Goal: Check status: Check status

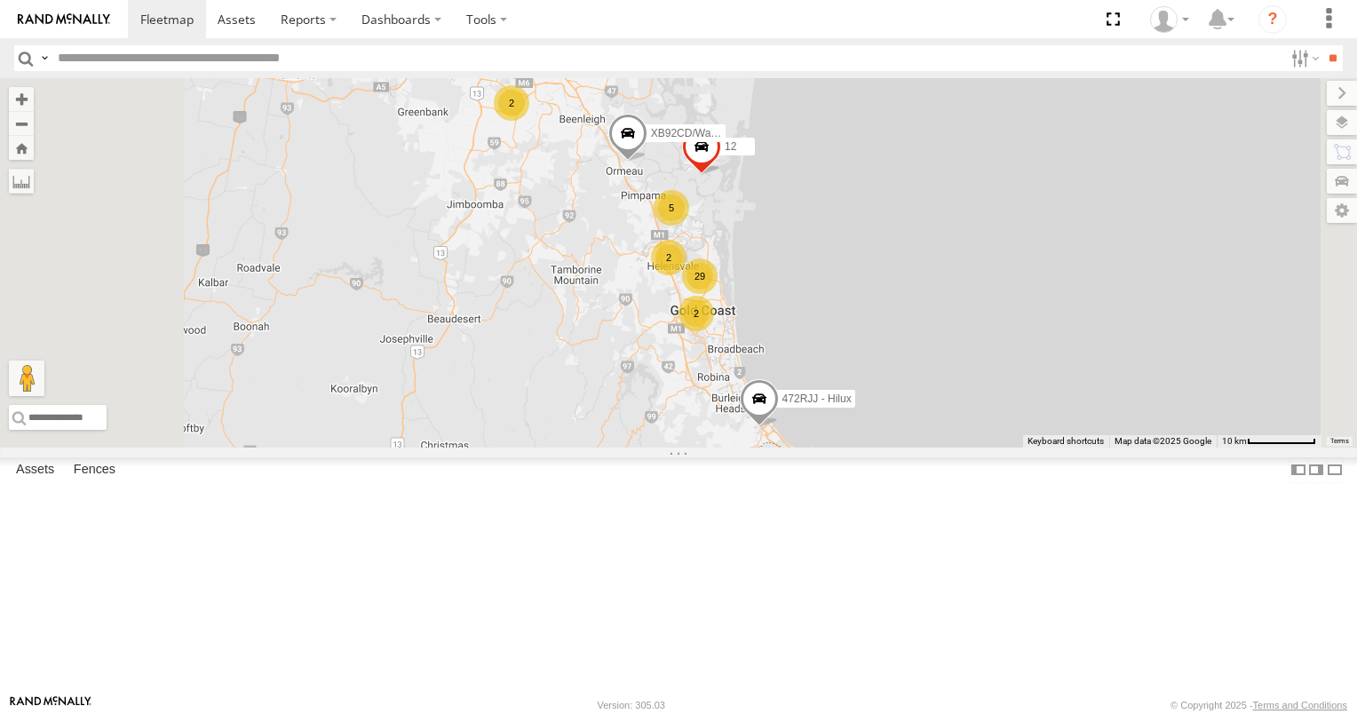
click at [779, 427] on span at bounding box center [759, 403] width 39 height 48
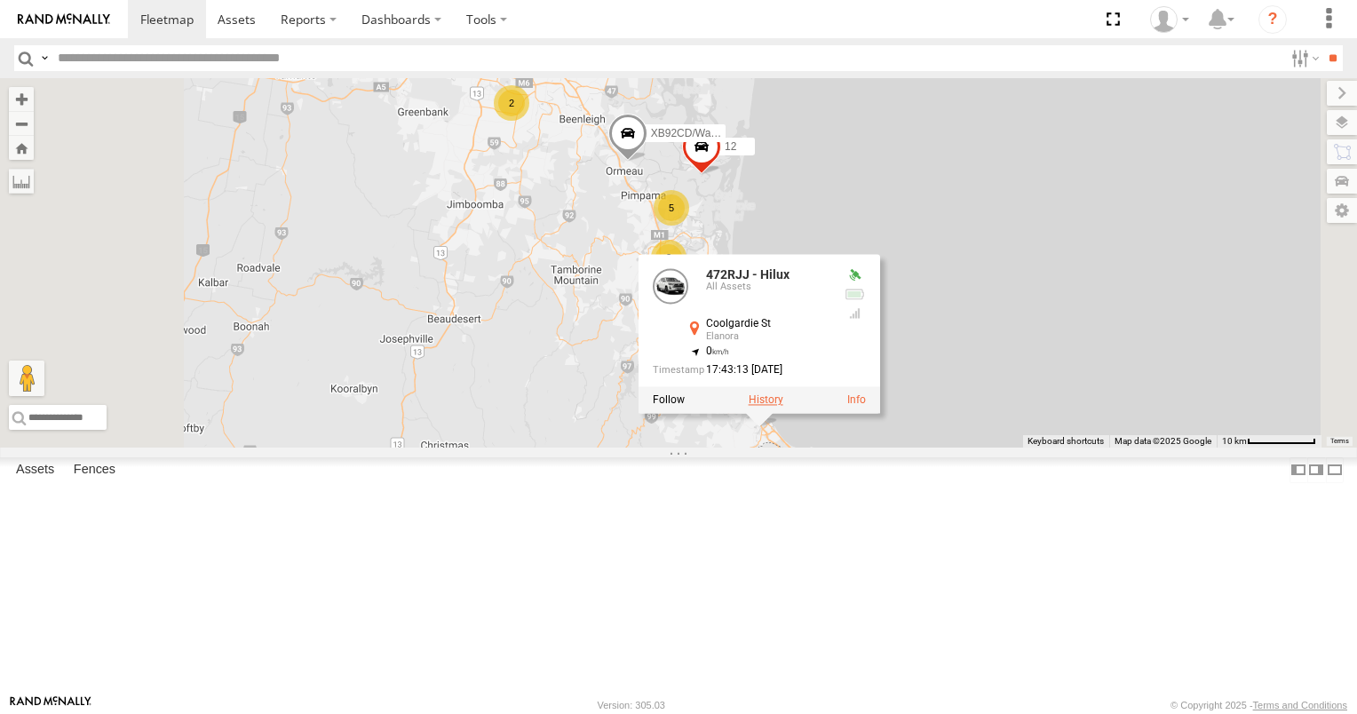
click at [783, 407] on label at bounding box center [766, 400] width 35 height 12
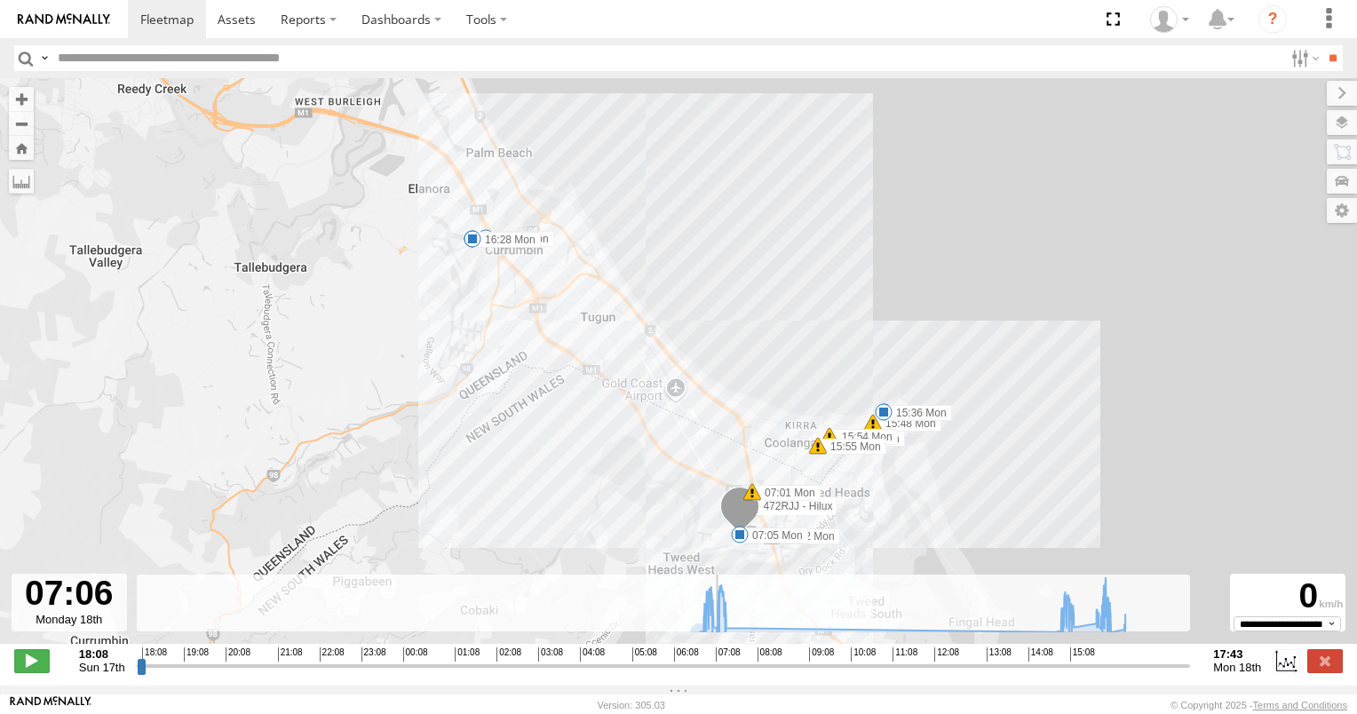
drag, startPoint x: 140, startPoint y: 672, endPoint x: 715, endPoint y: 646, distance: 575.1
click at [715, 657] on input "range" at bounding box center [664, 665] width 1054 height 17
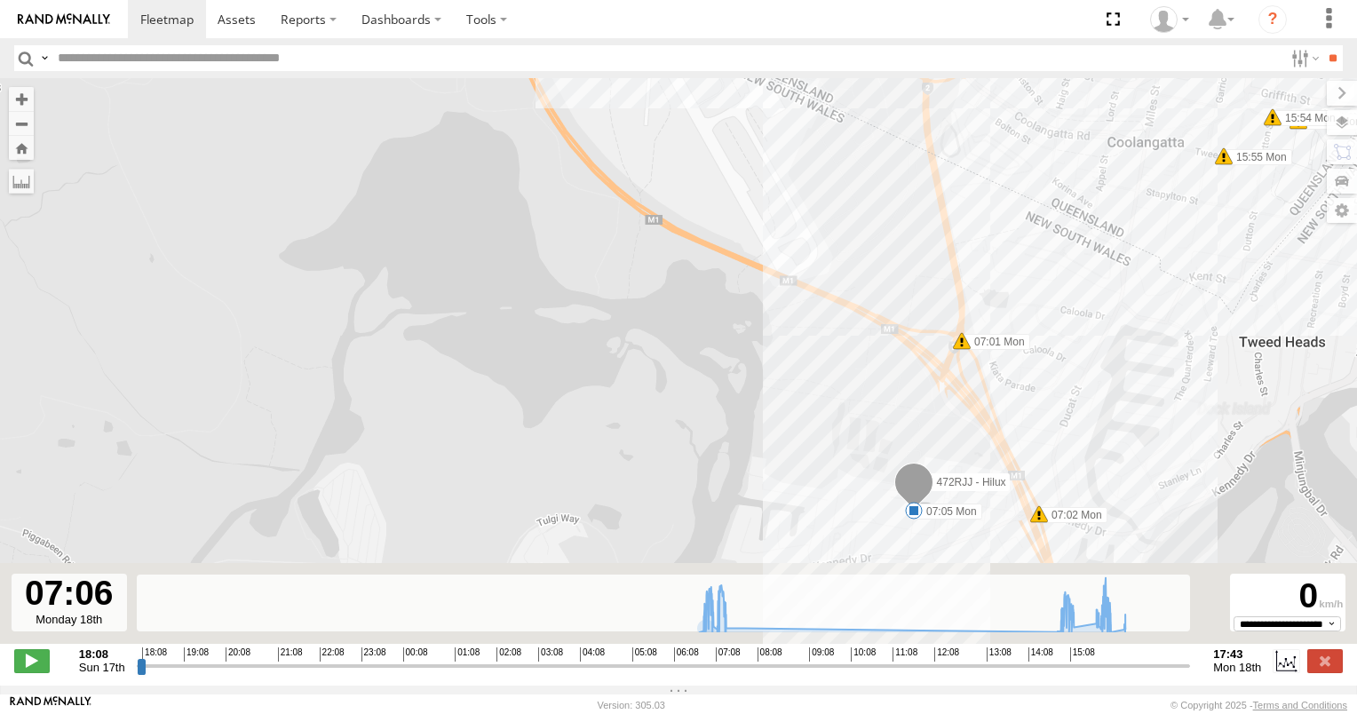
drag, startPoint x: 710, startPoint y: 531, endPoint x: 633, endPoint y: 253, distance: 288.5
click at [634, 254] on div "472RJJ - Hilux 07:05 Mon 07:22 Mon 14:55 Mon 15:17 Mon 15:36 Mon 16:10 Mon 16:2…" at bounding box center [678, 370] width 1357 height 584
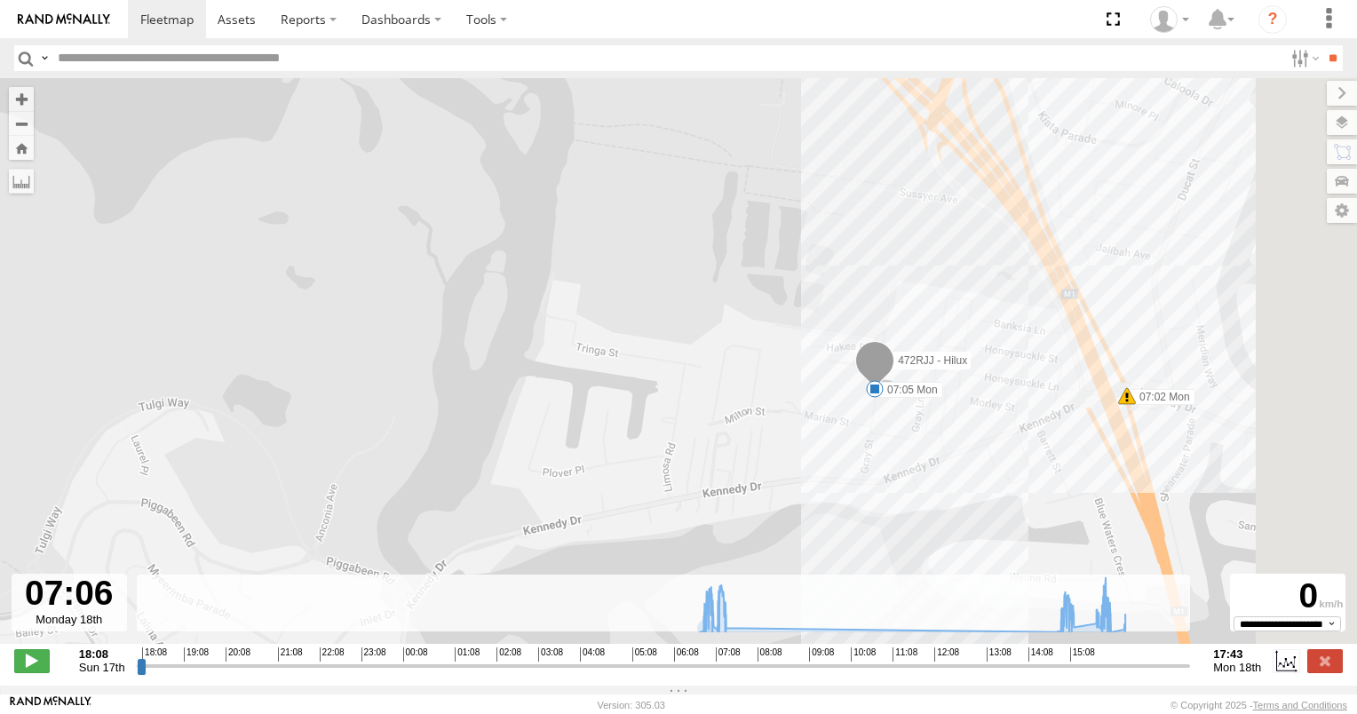
drag, startPoint x: 801, startPoint y: 395, endPoint x: 597, endPoint y: 421, distance: 205.9
click at [602, 420] on div "472RJJ - Hilux 07:05 Mon 07:22 Mon 14:55 Mon 15:17 Mon 15:36 Mon 16:10 Mon 16:2…" at bounding box center [678, 370] width 1357 height 584
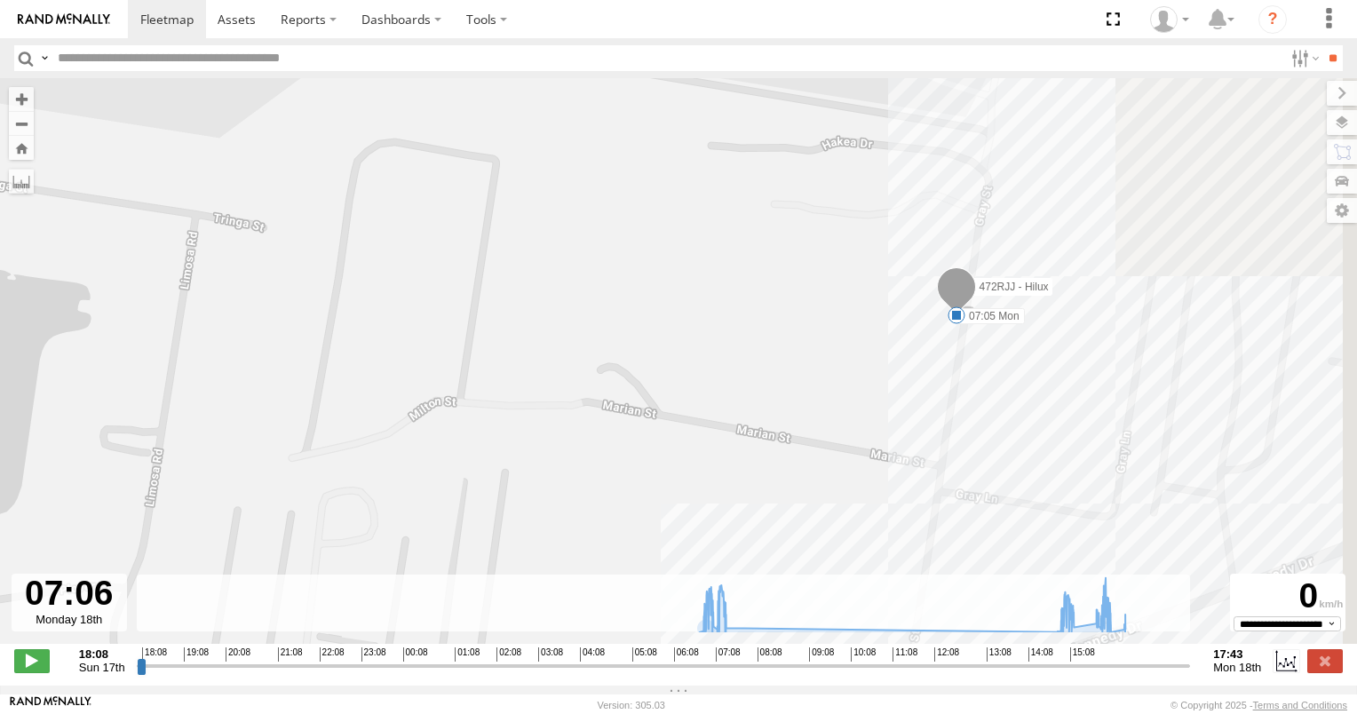
drag, startPoint x: 757, startPoint y: 421, endPoint x: 418, endPoint y: 424, distance: 339.2
click at [422, 424] on div "472RJJ - Hilux 07:05 Mon 07:22 Mon 14:55 Mon 15:17 Mon 15:36 Mon 16:10 Mon 16:2…" at bounding box center [678, 370] width 1357 height 584
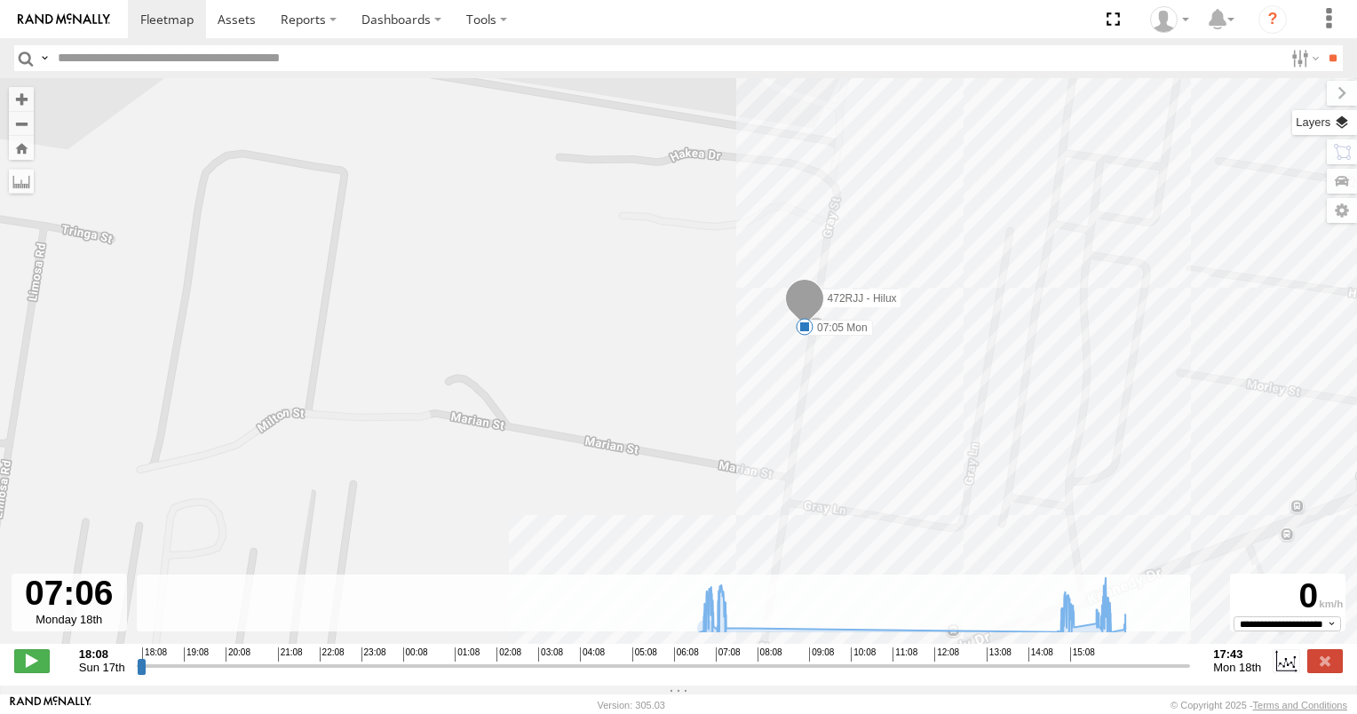
click at [1339, 123] on label at bounding box center [1324, 122] width 65 height 25
click at [1292, 119] on label at bounding box center [1324, 122] width 65 height 25
click at [1005, 266] on div "472RJJ - Hilux 07:05 Mon 07:22 Mon 14:55 Mon 15:17 Mon 15:36 Mon 16:10 Mon 16:2…" at bounding box center [678, 370] width 1357 height 584
click at [0, 0] on div "Basemaps Roadmap Terrain Satellite Satellite + Roadmap" at bounding box center [0, 0] width 0 height 0
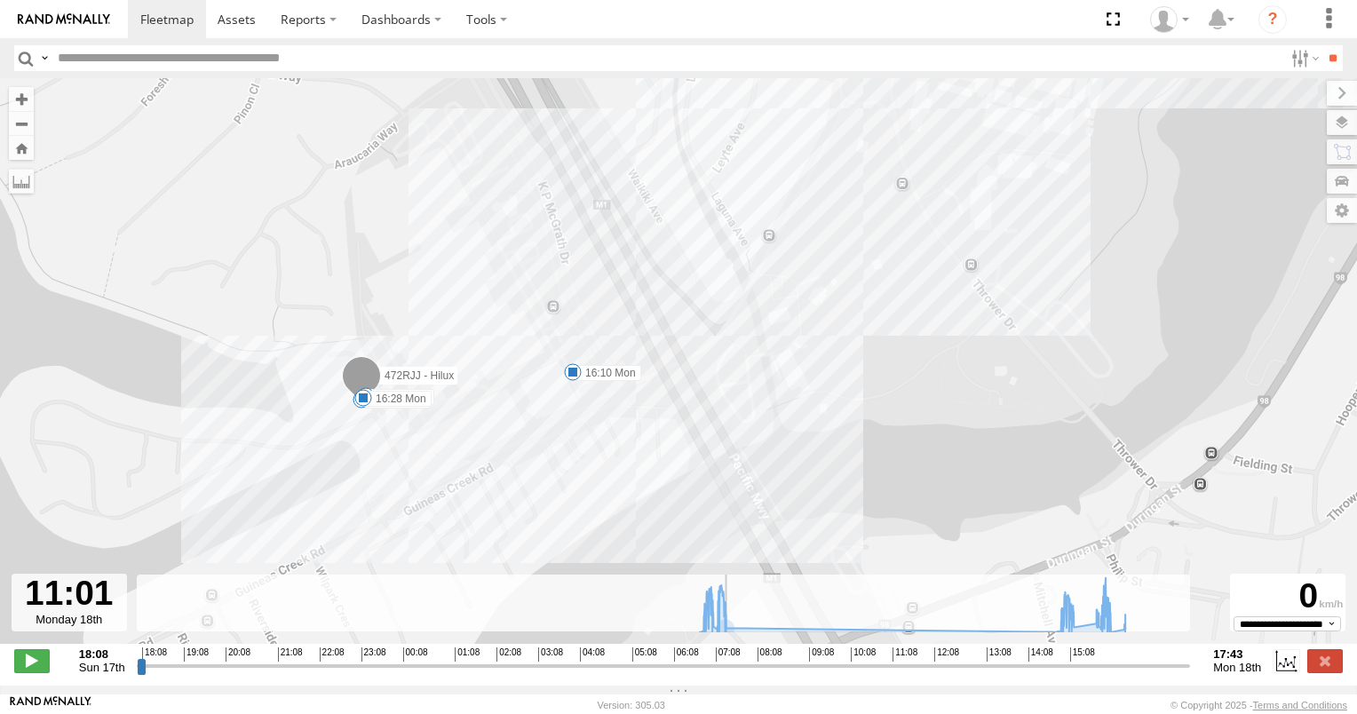
drag, startPoint x: 712, startPoint y: 678, endPoint x: 888, endPoint y: 660, distance: 176.7
click at [888, 660] on input "range" at bounding box center [664, 665] width 1054 height 17
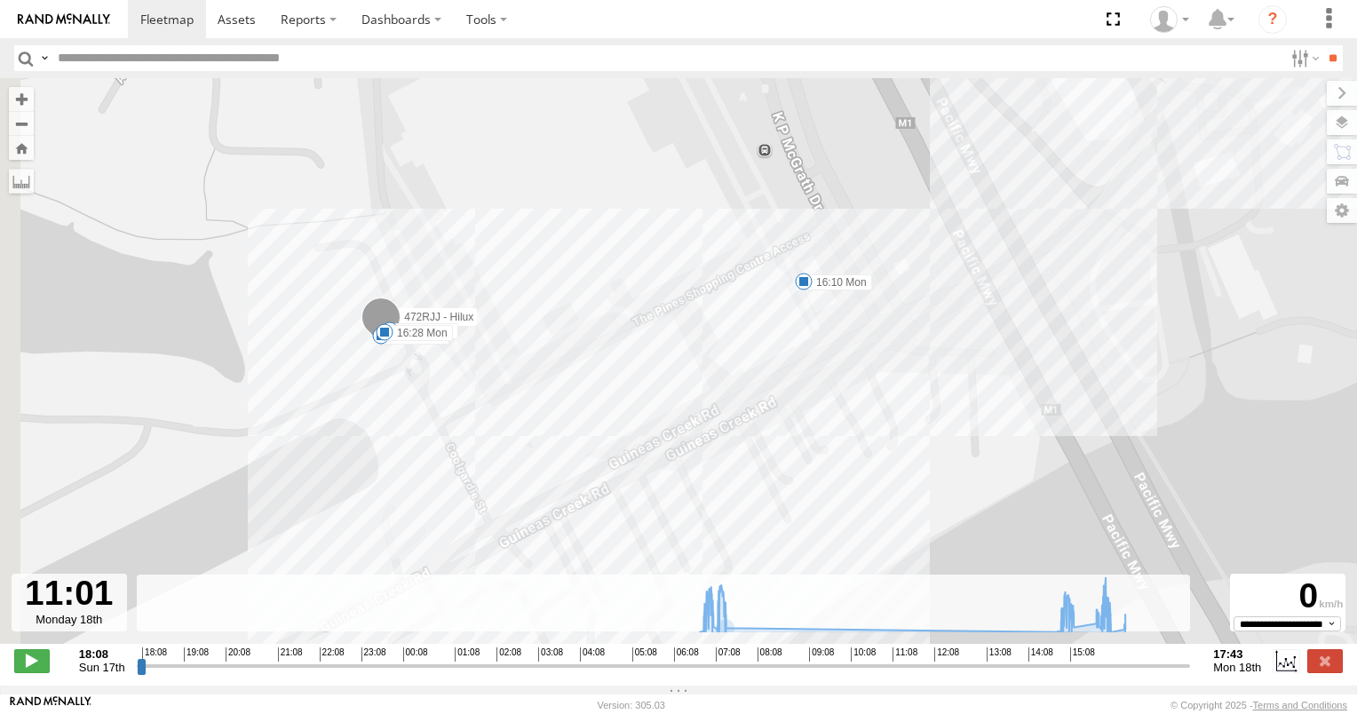
drag, startPoint x: 403, startPoint y: 444, endPoint x: 690, endPoint y: 391, distance: 291.7
click at [690, 391] on div "472RJJ - Hilux 07:05 Mon 07:22 Mon 14:55 Mon 15:17 Mon 15:36 Mon 16:10 Mon 16:2…" at bounding box center [678, 370] width 1357 height 584
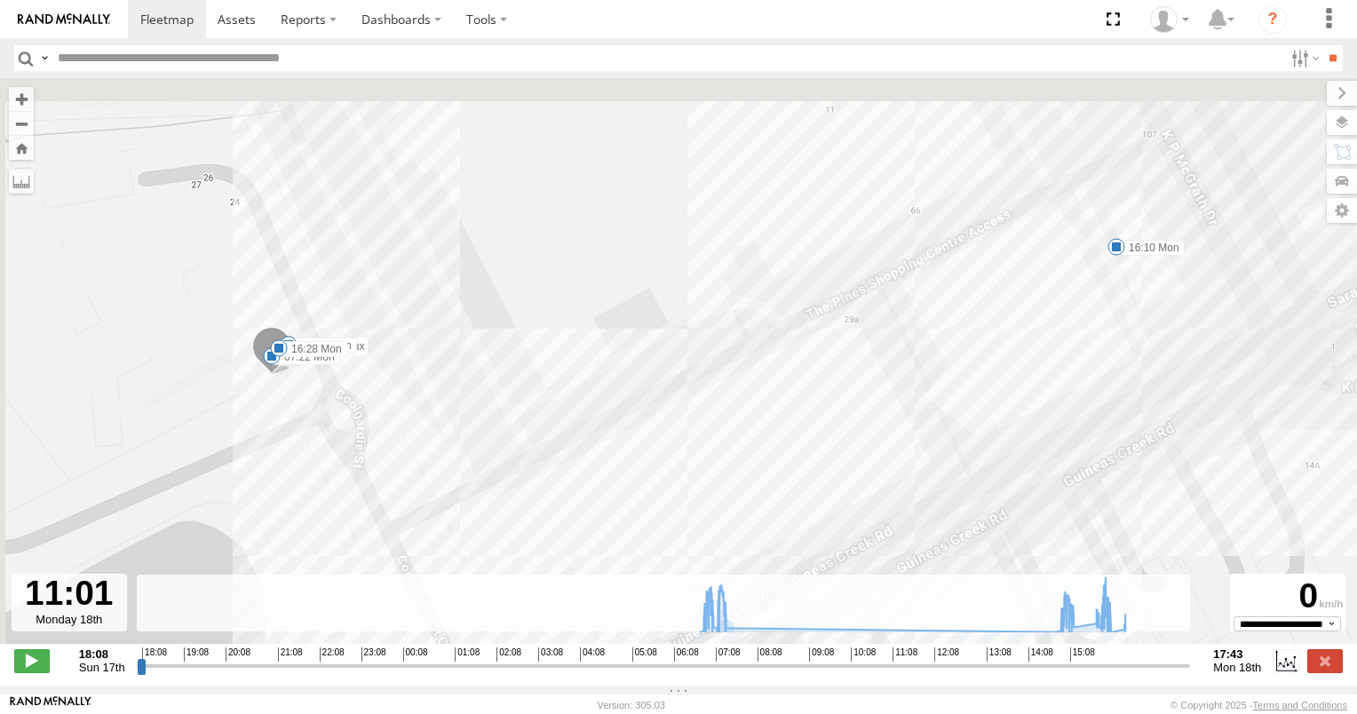
drag, startPoint x: 640, startPoint y: 335, endPoint x: 671, endPoint y: 450, distance: 119.5
click at [672, 449] on div "472RJJ - Hilux 07:05 Mon 07:22 Mon 14:55 Mon 15:17 Mon 15:36 Mon 16:10 Mon 16:2…" at bounding box center [678, 370] width 1357 height 584
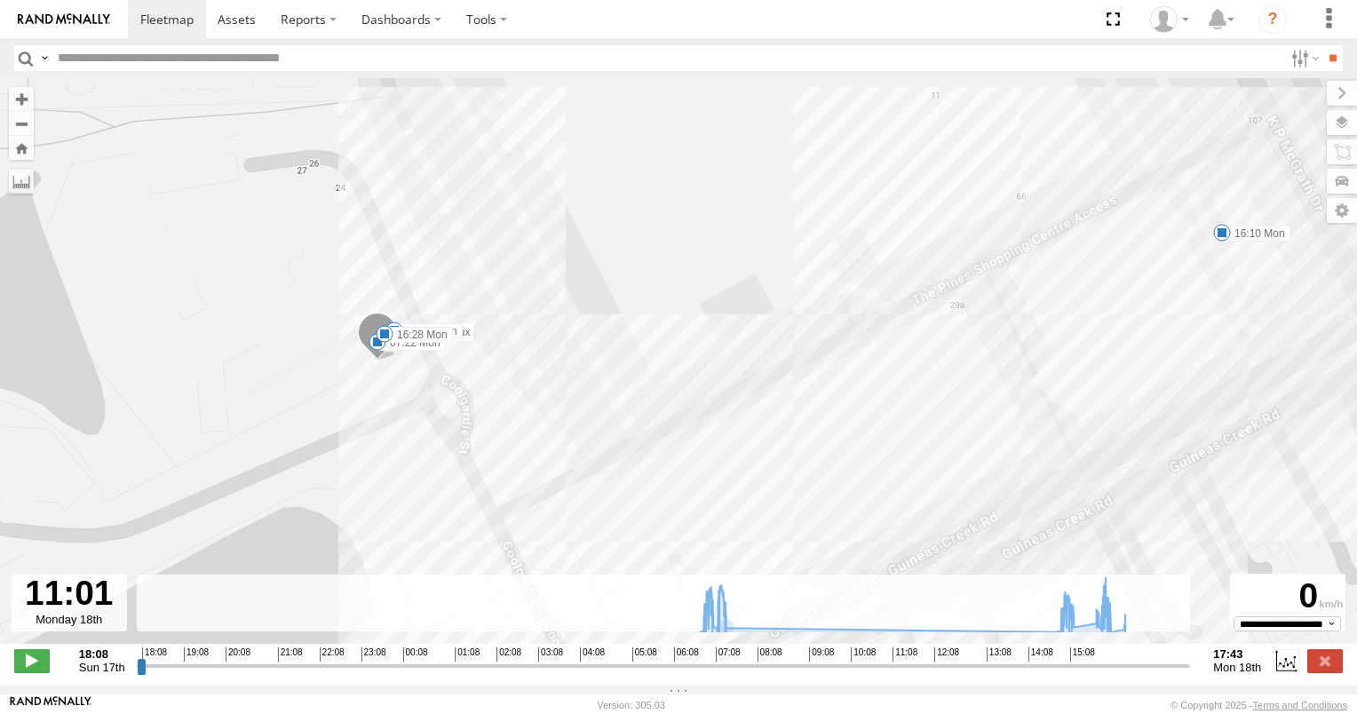
drag, startPoint x: 453, startPoint y: 368, endPoint x: 562, endPoint y: 347, distance: 111.1
click at [562, 347] on div "472RJJ - Hilux 07:05 Mon 07:22 Mon 14:55 Mon 15:17 Mon 15:36 Mon 16:10 Mon 16:2…" at bounding box center [678, 370] width 1357 height 584
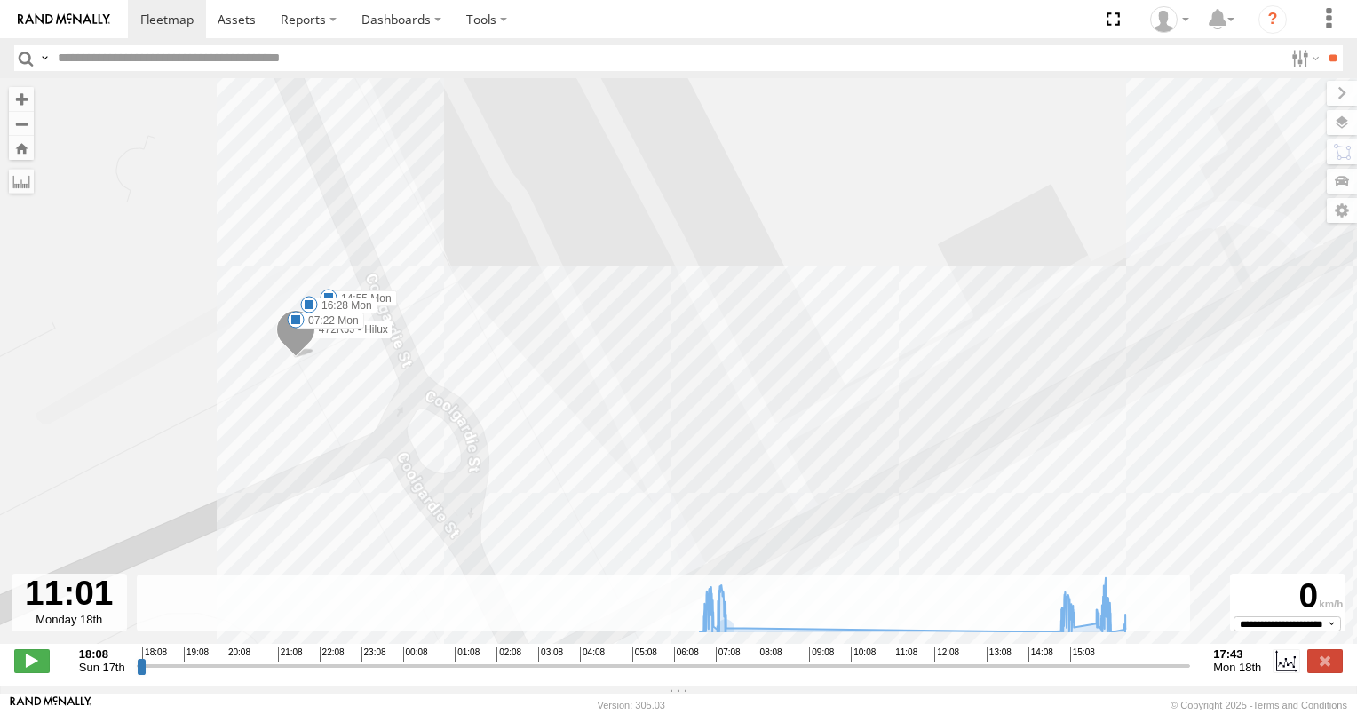
drag, startPoint x: 423, startPoint y: 384, endPoint x: 604, endPoint y: 361, distance: 182.6
click at [604, 361] on div "472RJJ - Hilux 07:05 Mon 07:22 Mon 14:55 Mon 15:17 Mon 15:36 Mon 16:10 Mon 16:2…" at bounding box center [678, 370] width 1357 height 584
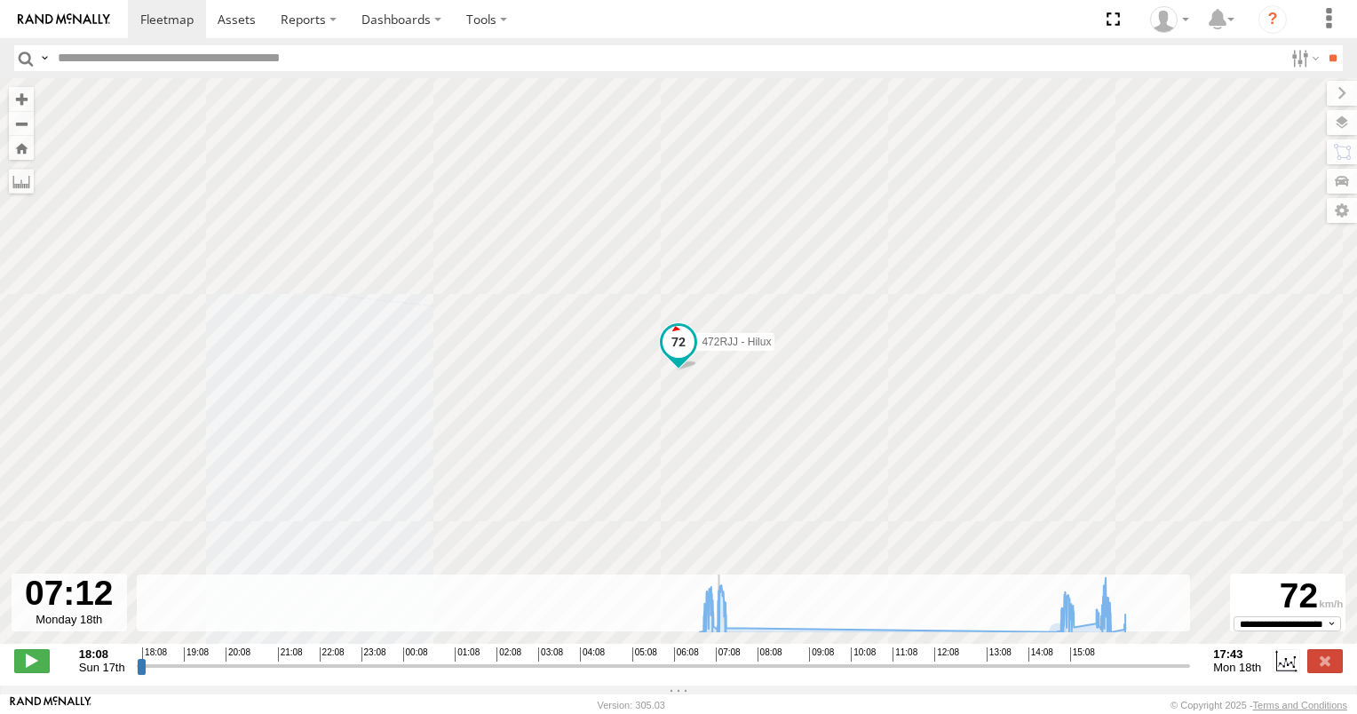
drag, startPoint x: 890, startPoint y: 678, endPoint x: 718, endPoint y: 680, distance: 171.4
click at [718, 674] on input "range" at bounding box center [664, 665] width 1054 height 17
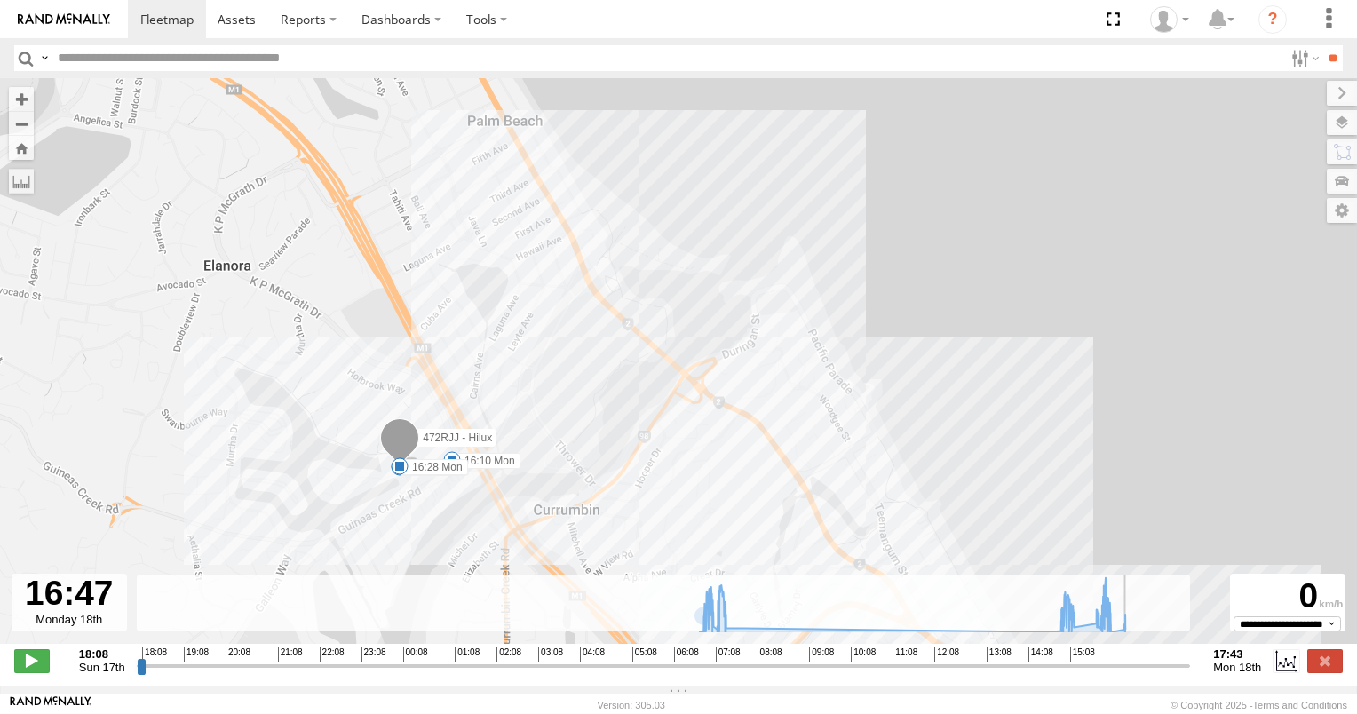
drag, startPoint x: 717, startPoint y: 678, endPoint x: 1144, endPoint y: 668, distance: 426.3
type input "**********"
click at [1144, 668] on input "range" at bounding box center [664, 665] width 1054 height 17
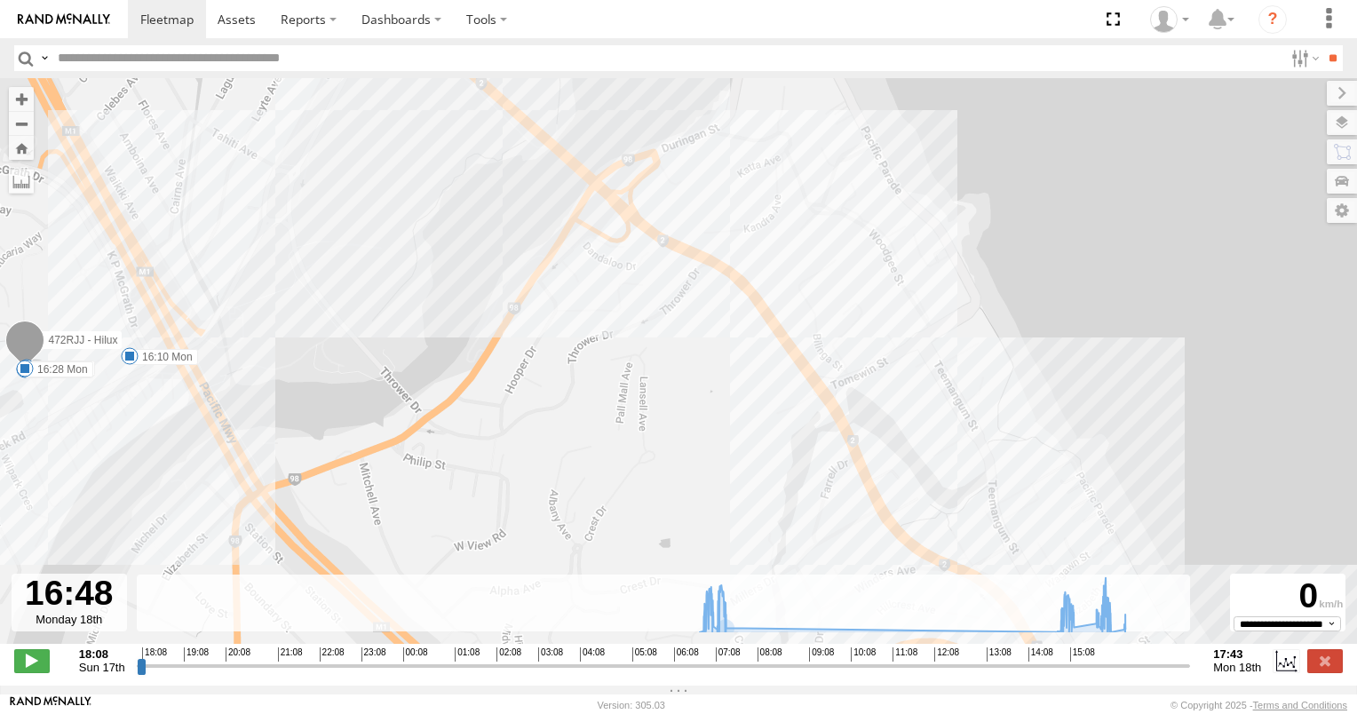
click at [139, 365] on label "16:10 Mon" at bounding box center [164, 357] width 68 height 16
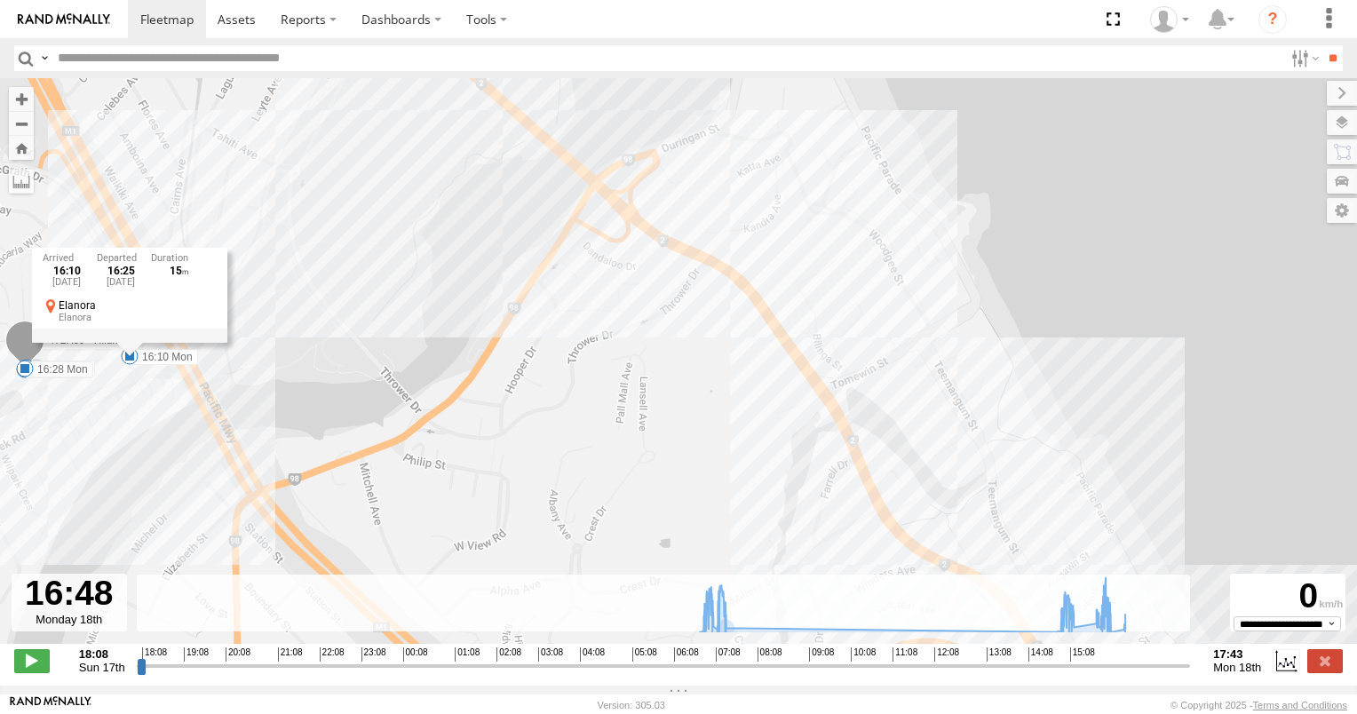
click at [405, 367] on div "472RJJ - Hilux 07:05 Mon 07:22 Mon 14:55 Mon 15:17 Mon 15:36 Mon 16:10 Mon 16:2…" at bounding box center [678, 370] width 1357 height 584
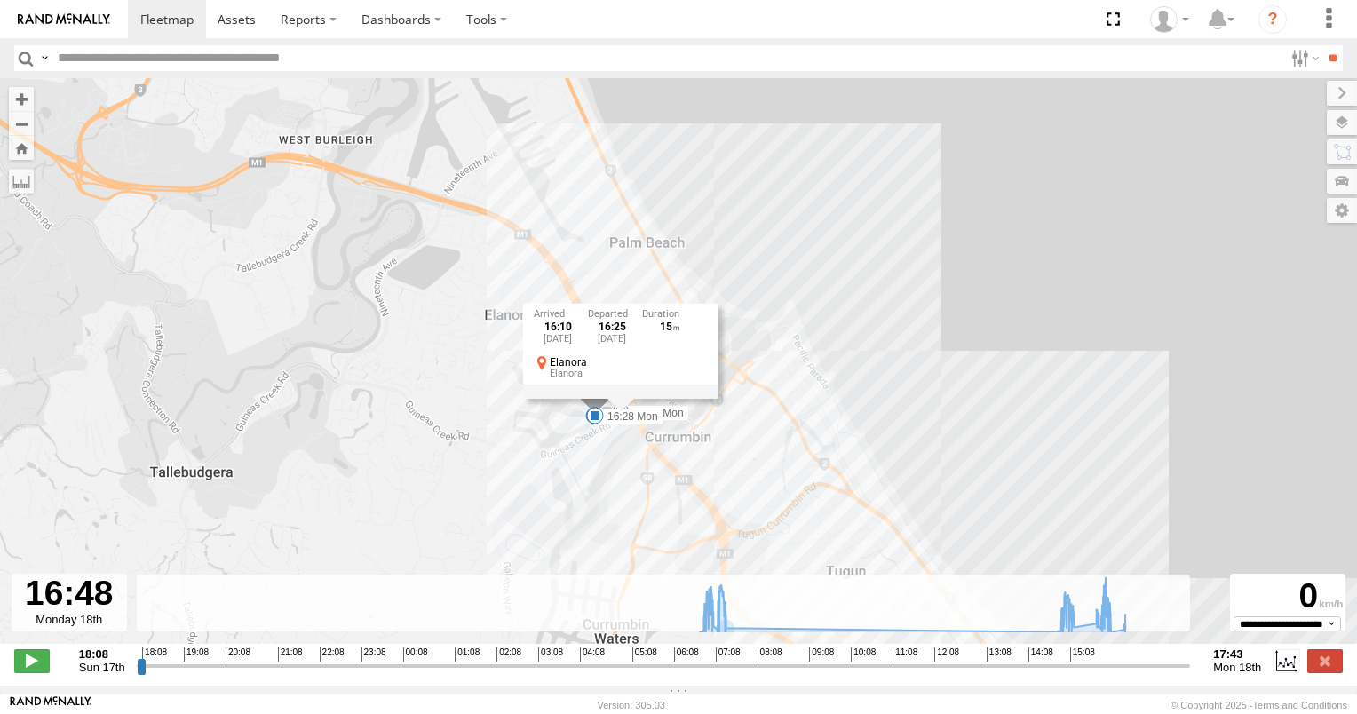
drag, startPoint x: 958, startPoint y: 456, endPoint x: 698, endPoint y: 311, distance: 297.7
click at [701, 314] on div "472RJJ - Hilux 07:05 Mon 07:22 Mon 14:55 Mon 15:17 Mon 15:36 Mon 16:10 Mon 16:2…" at bounding box center [678, 370] width 1357 height 584
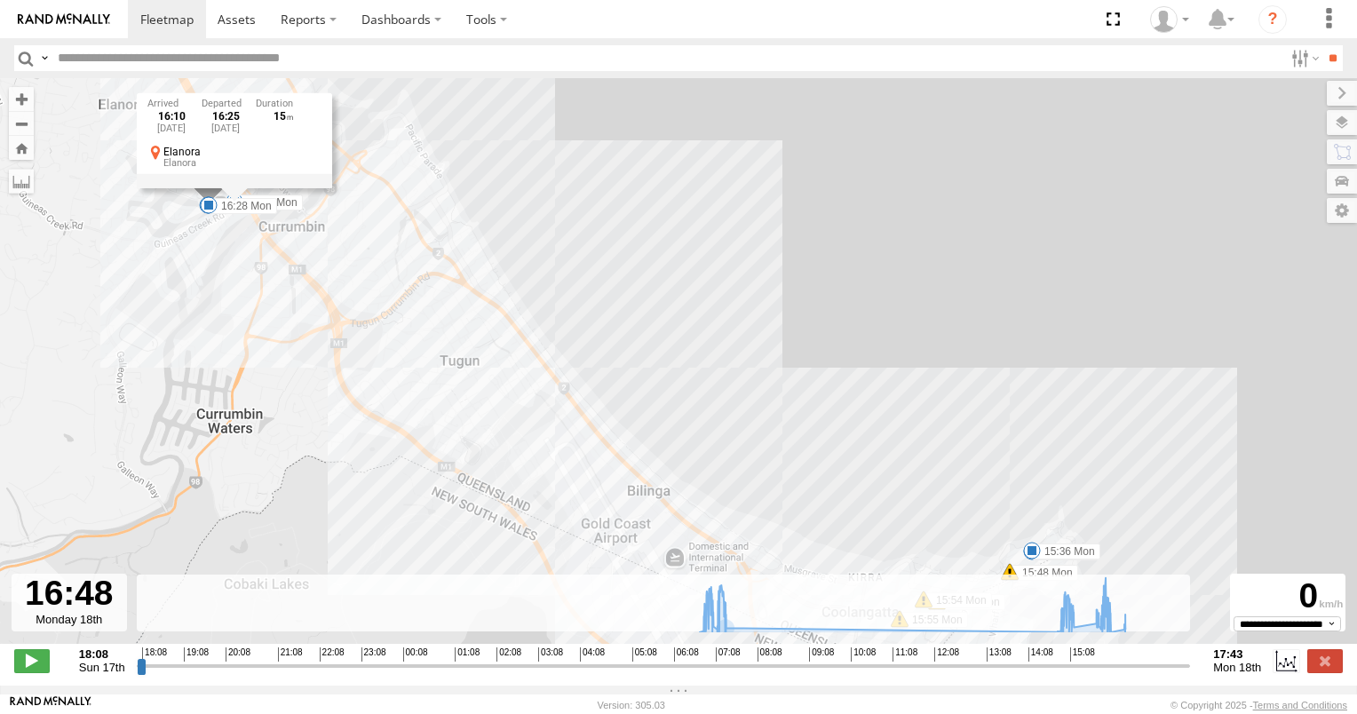
drag, startPoint x: 815, startPoint y: 474, endPoint x: 751, endPoint y: 330, distance: 157.4
click at [754, 337] on div "472RJJ - Hilux 07:05 Mon 07:22 Mon 14:55 Mon 15:17 Mon 15:36 Mon 16:10 Mon 16:2…" at bounding box center [678, 370] width 1357 height 584
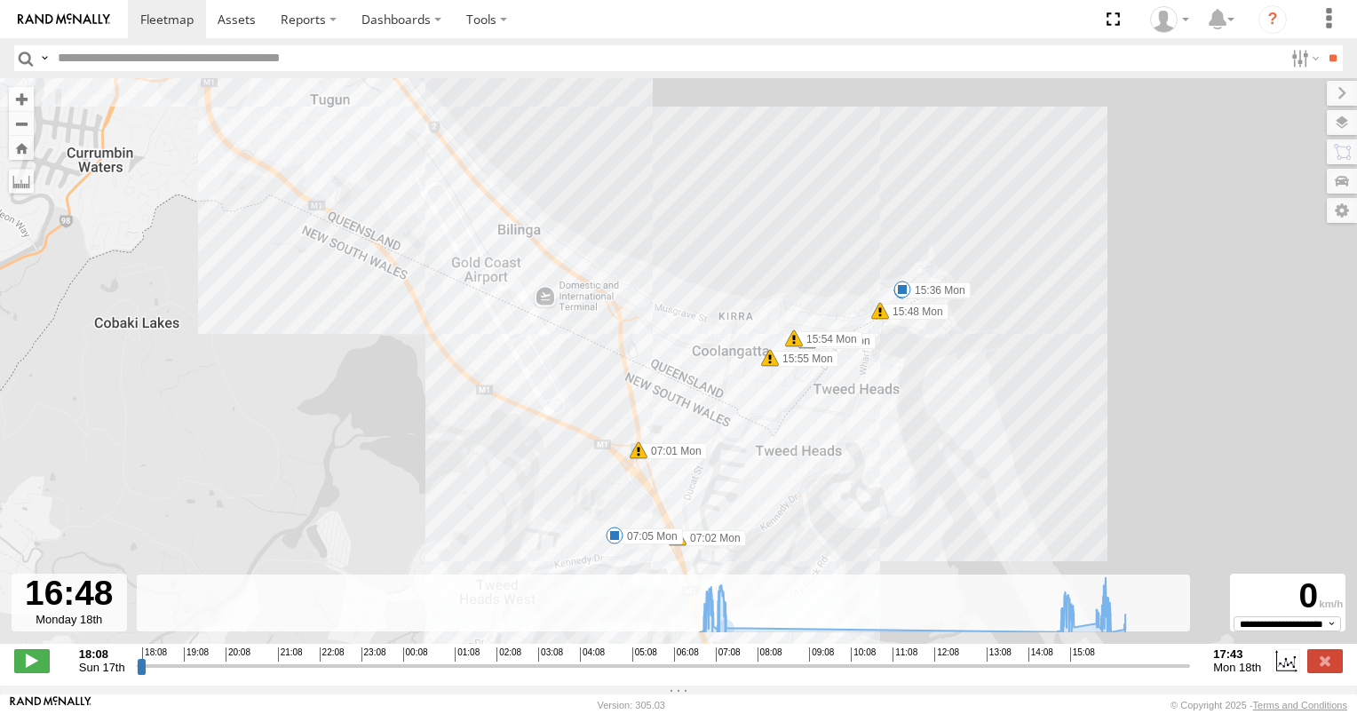
click at [909, 296] on span at bounding box center [902, 290] width 18 height 18
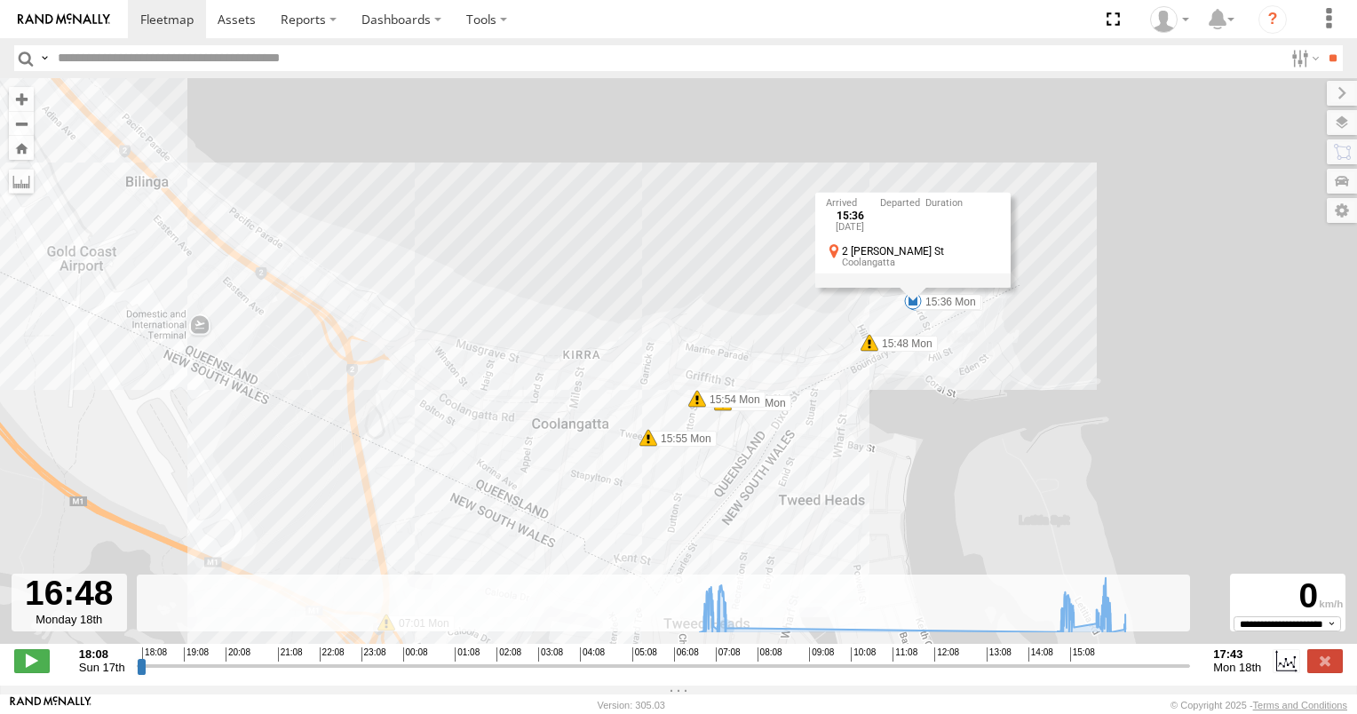
drag, startPoint x: 904, startPoint y: 344, endPoint x: 904, endPoint y: 446, distance: 102.1
click at [904, 446] on div "472RJJ - Hilux 07:05 Mon 07:22 Mon 14:55 Mon 15:17 Mon 15:36 Mon 16:10 Mon 16:2…" at bounding box center [678, 370] width 1357 height 584
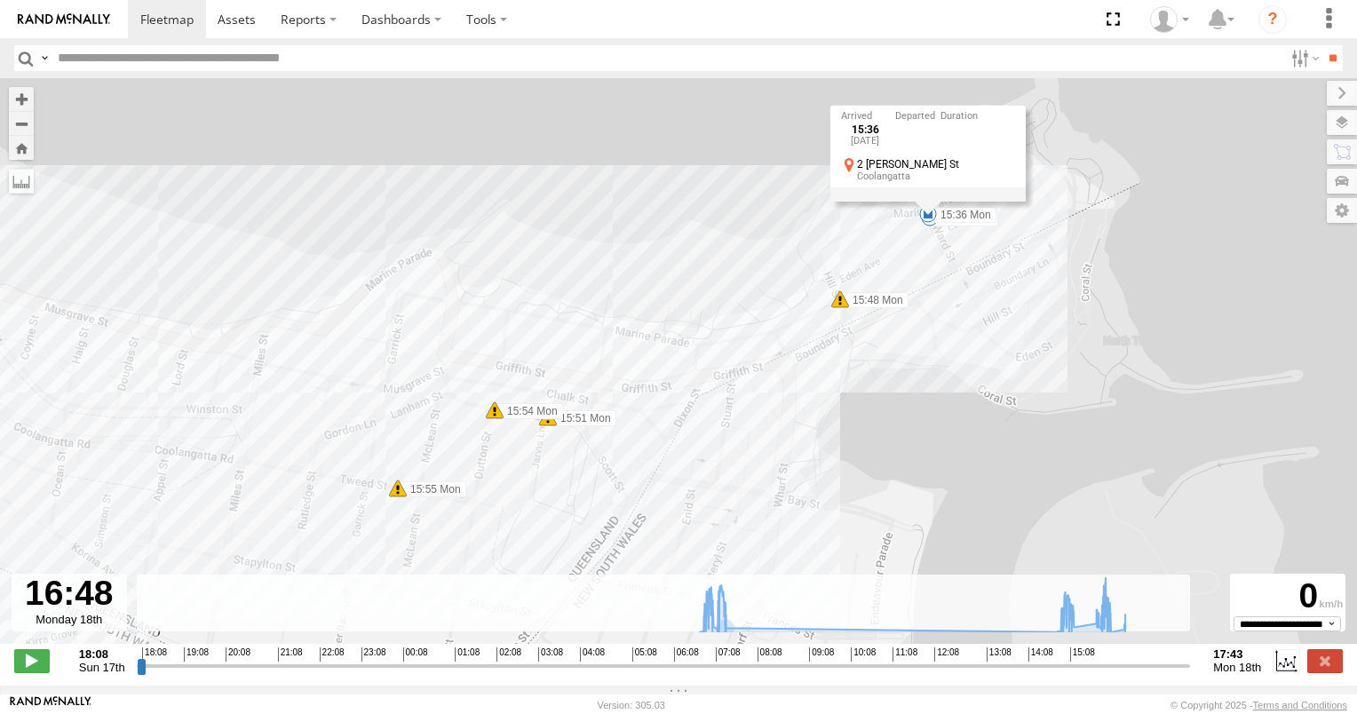
click at [912, 423] on div "472RJJ - Hilux 07:05 Mon 07:22 Mon 14:55 Mon 15:17 Mon 15:36 Mon 16:10 Mon 16:2…" at bounding box center [678, 370] width 1357 height 584
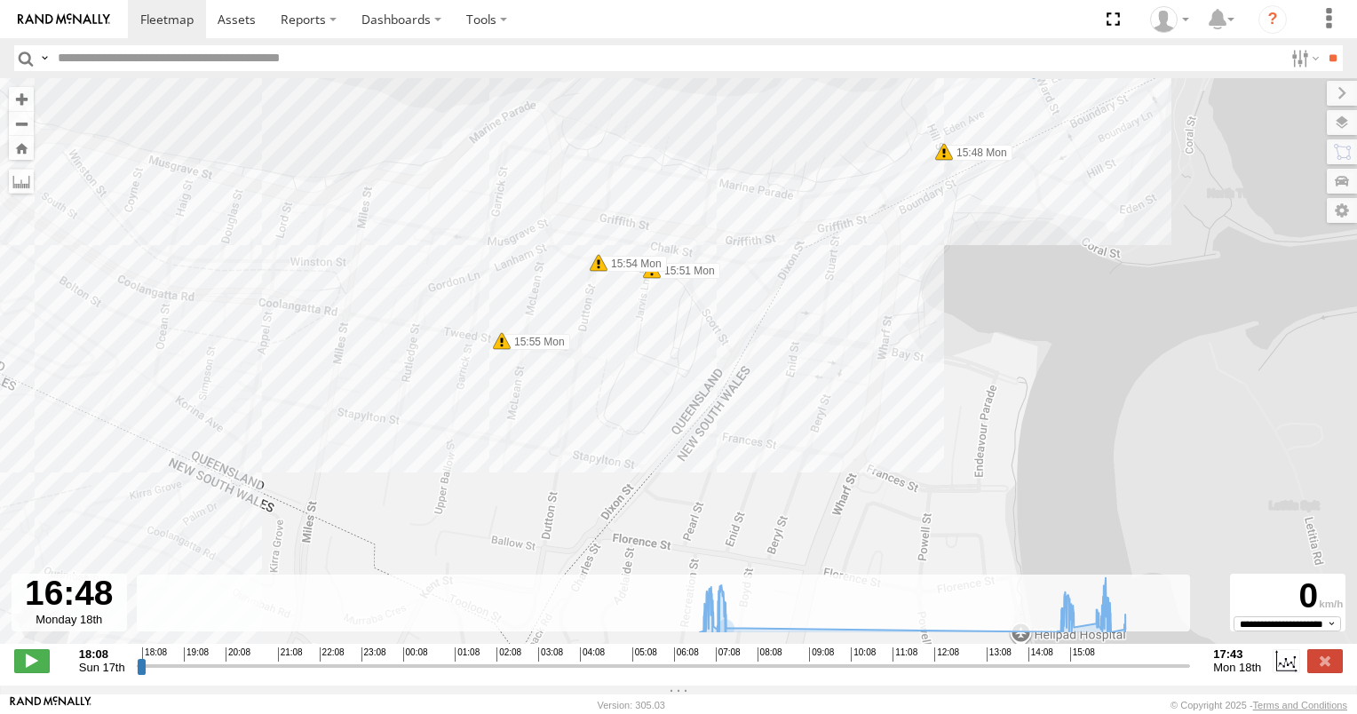
drag, startPoint x: 910, startPoint y: 456, endPoint x: 1052, endPoint y: 226, distance: 270.3
click at [1051, 235] on div "472RJJ - Hilux 07:05 Mon 07:22 Mon 14:55 Mon 15:17 Mon 15:36 Mon 16:10 Mon 16:2…" at bounding box center [678, 370] width 1357 height 584
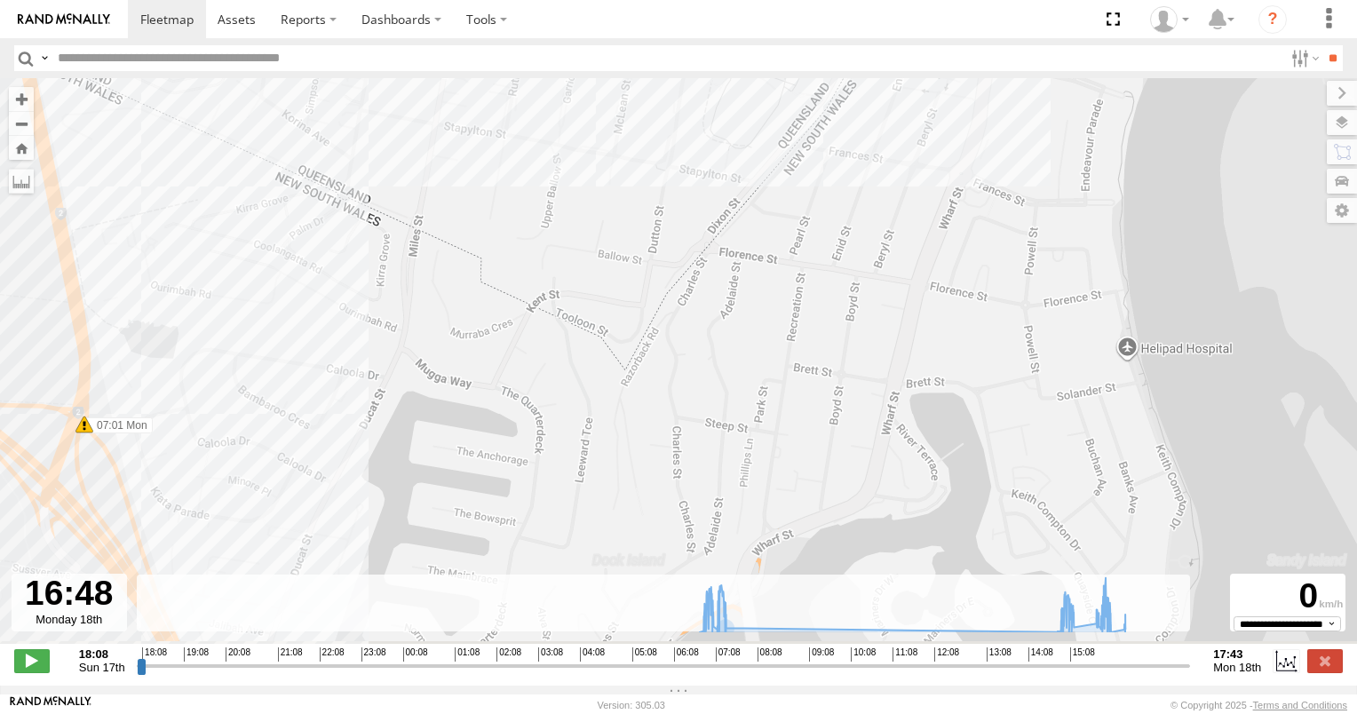
drag, startPoint x: 833, startPoint y: 398, endPoint x: 956, endPoint y: 155, distance: 272.8
click at [922, 184] on div "472RJJ - Hilux 07:05 Mon 07:22 Mon 14:55 Mon 15:17 Mon 15:36 Mon 16:10 Mon 16:2…" at bounding box center [678, 370] width 1357 height 584
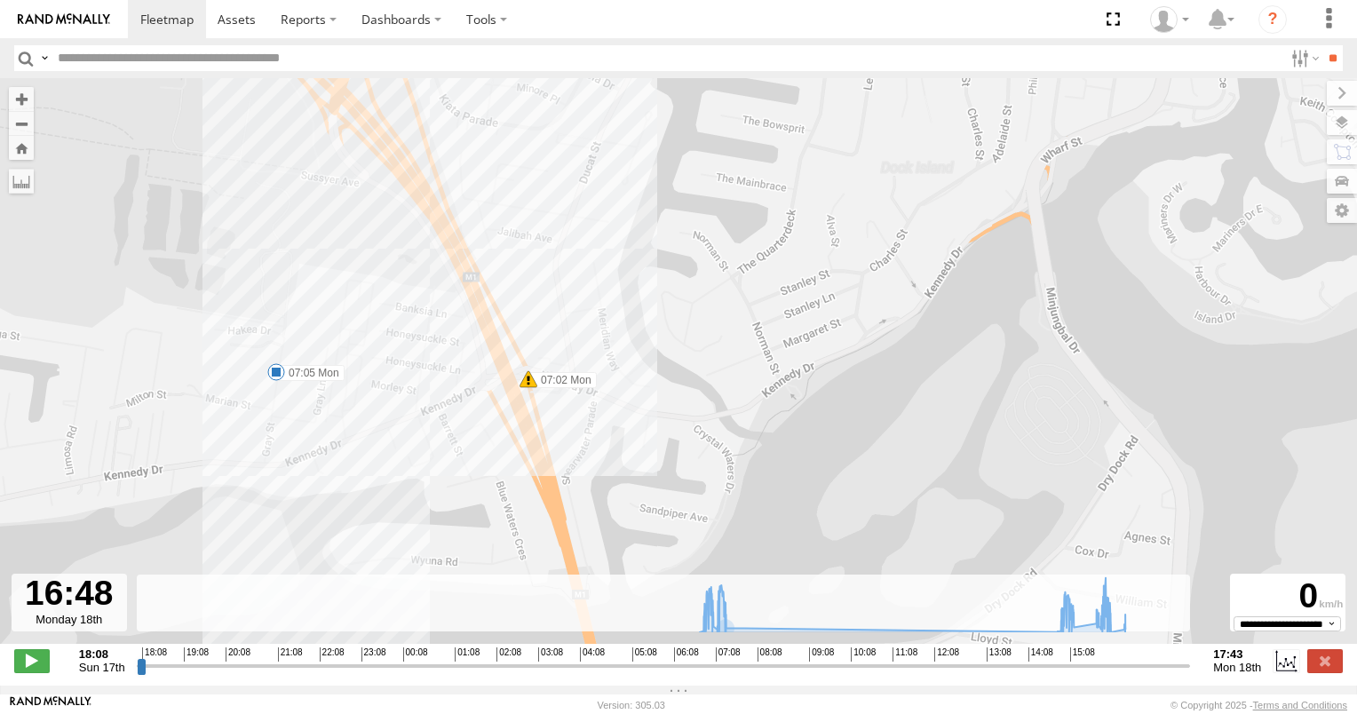
drag, startPoint x: 789, startPoint y: 329, endPoint x: 941, endPoint y: 189, distance: 206.1
click at [933, 186] on div "472RJJ - Hilux 07:05 Mon 07:22 Mon 14:55 Mon 15:17 Mon 15:36 Mon 16:10 Mon 16:2…" at bounding box center [678, 370] width 1357 height 584
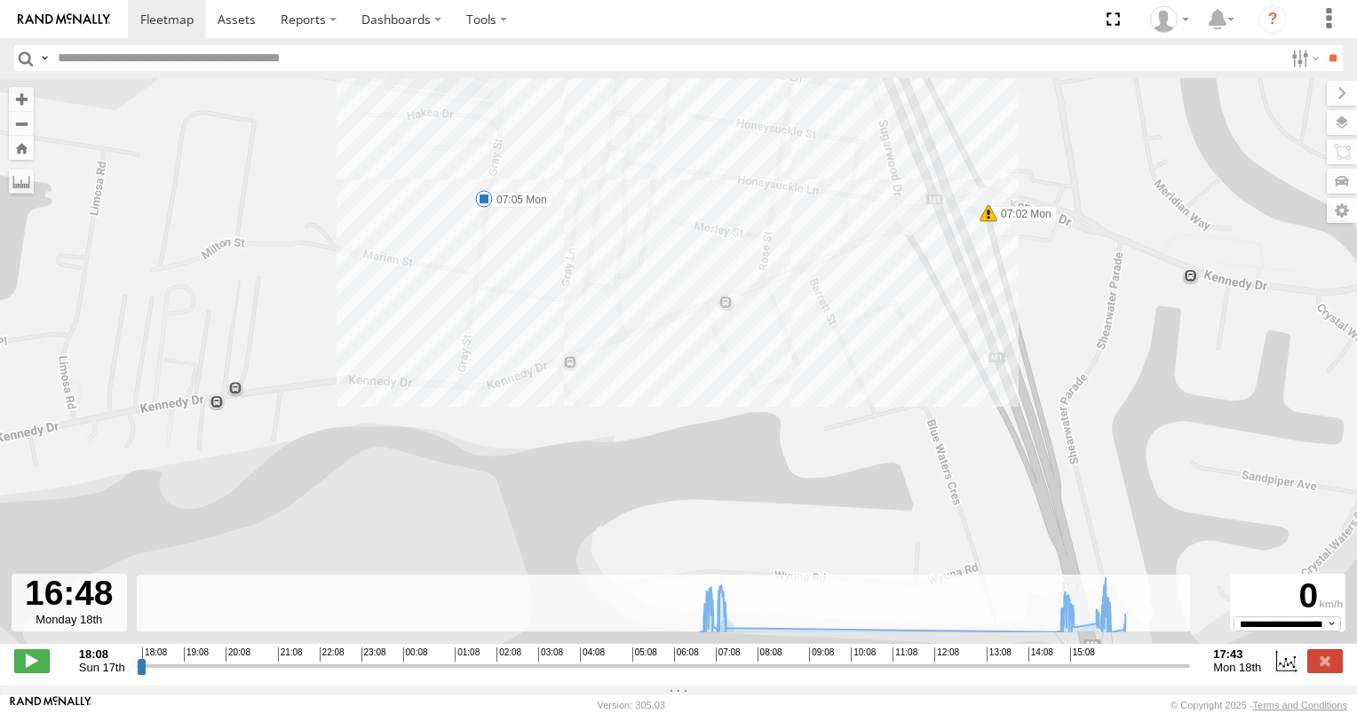
drag, startPoint x: 495, startPoint y: 224, endPoint x: 521, endPoint y: 426, distance: 204.1
click at [520, 417] on div "472RJJ - Hilux 07:05 Mon 07:22 Mon 14:55 Mon 15:17 Mon 15:36 Mon 16:10 Mon 16:2…" at bounding box center [678, 370] width 1357 height 584
